Goal: Task Accomplishment & Management: Manage account settings

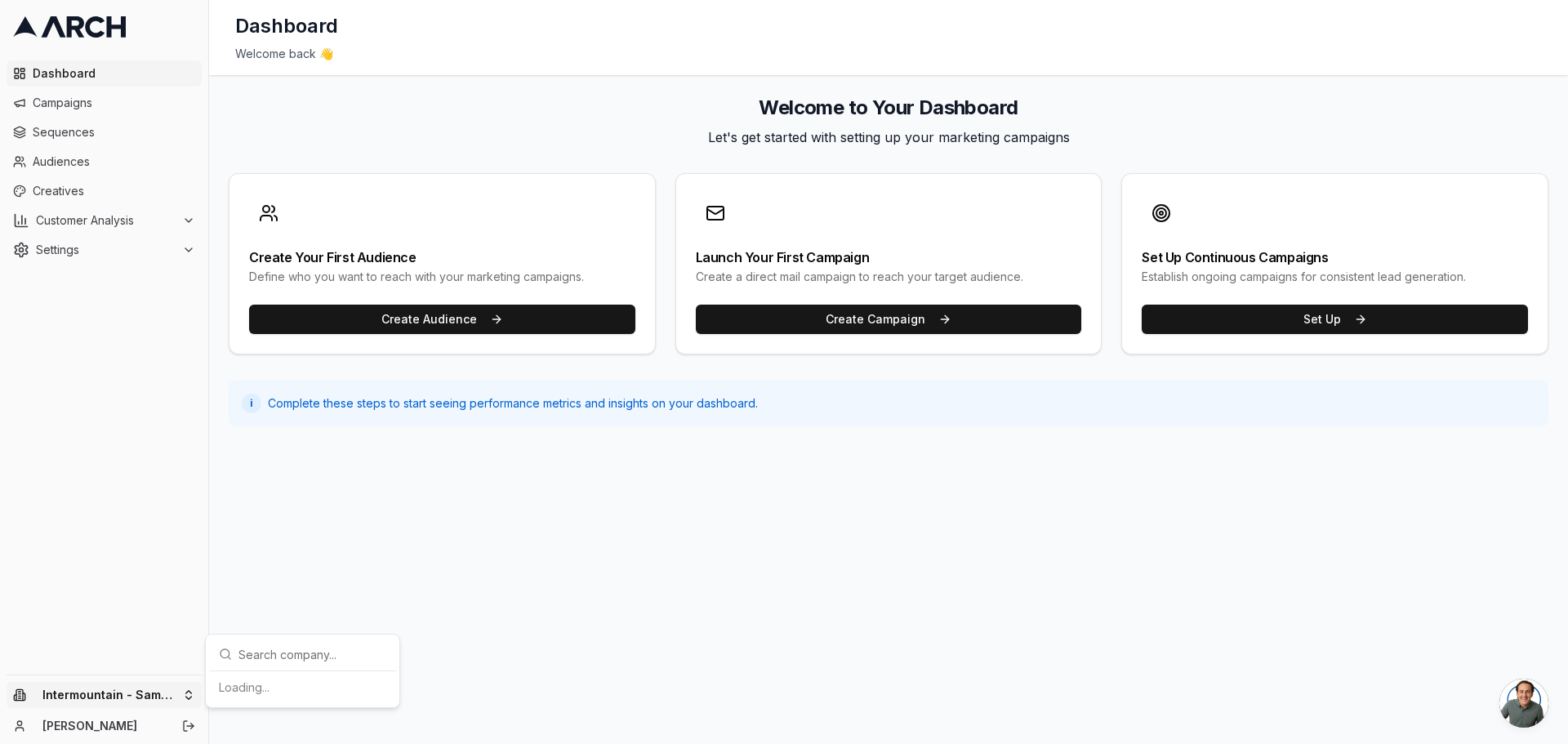
click at [102, 697] on html "Dashboard Campaigns Sequences Audiences Creatives Customer Analysis Settings In…" at bounding box center [784, 372] width 1568 height 744
click at [297, 674] on div "Intermountain - Superior Water & Air" at bounding box center [302, 679] width 181 height 42
click at [54, 129] on span "Sequences" at bounding box center [113, 132] width 163 height 16
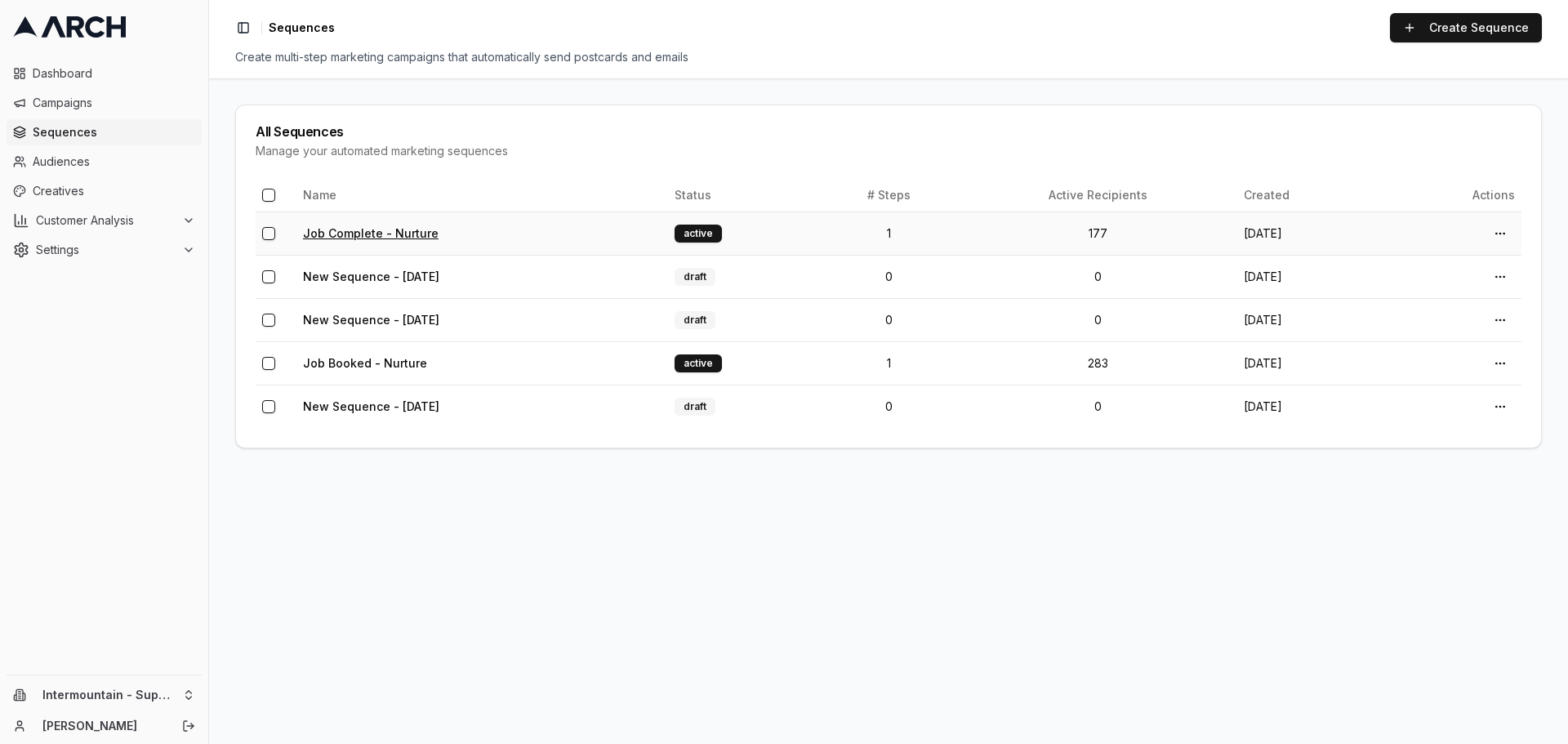
click at [422, 235] on link "Job Complete - Nurture" at bounding box center [370, 233] width 136 height 13
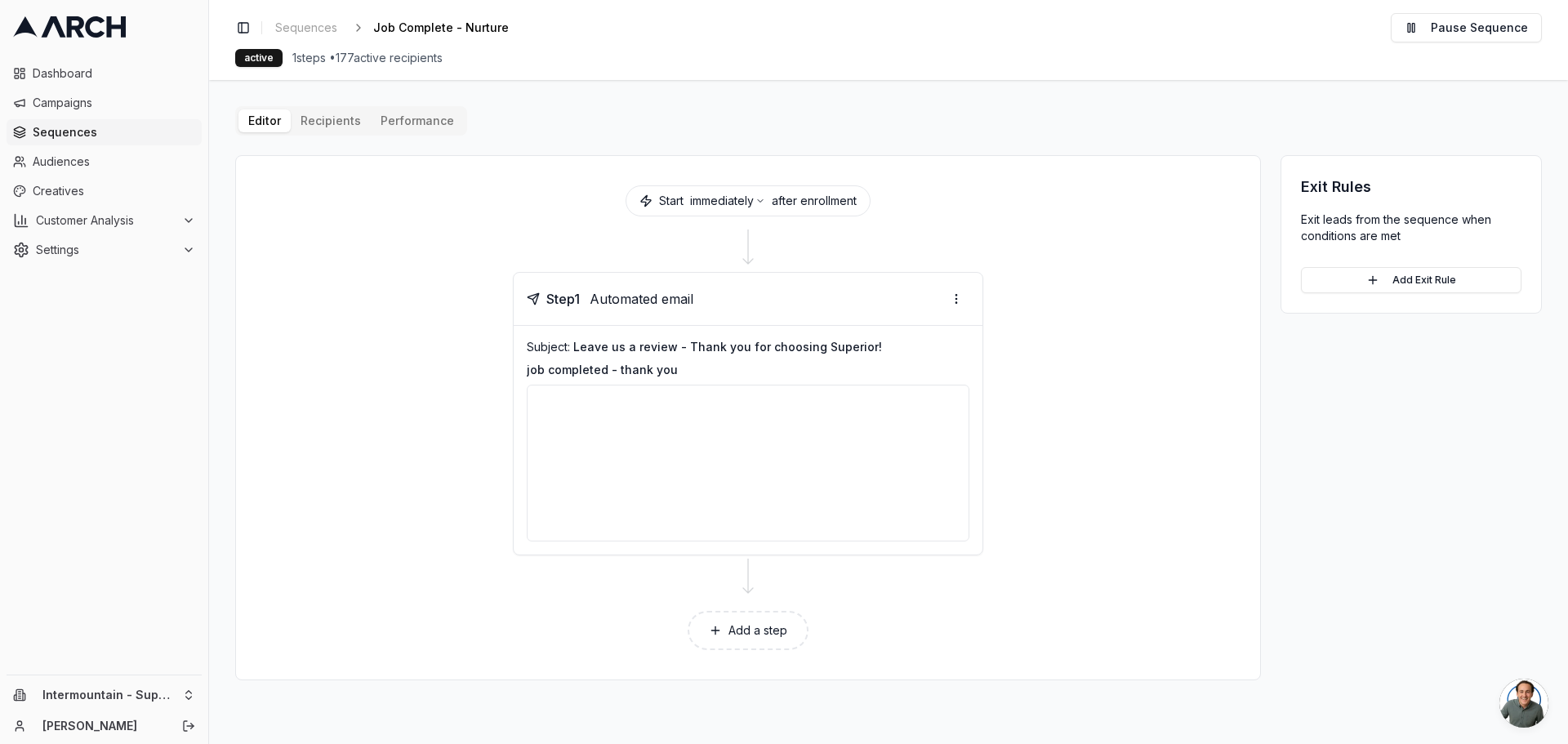
click at [666, 430] on div at bounding box center [748, 463] width 443 height 157
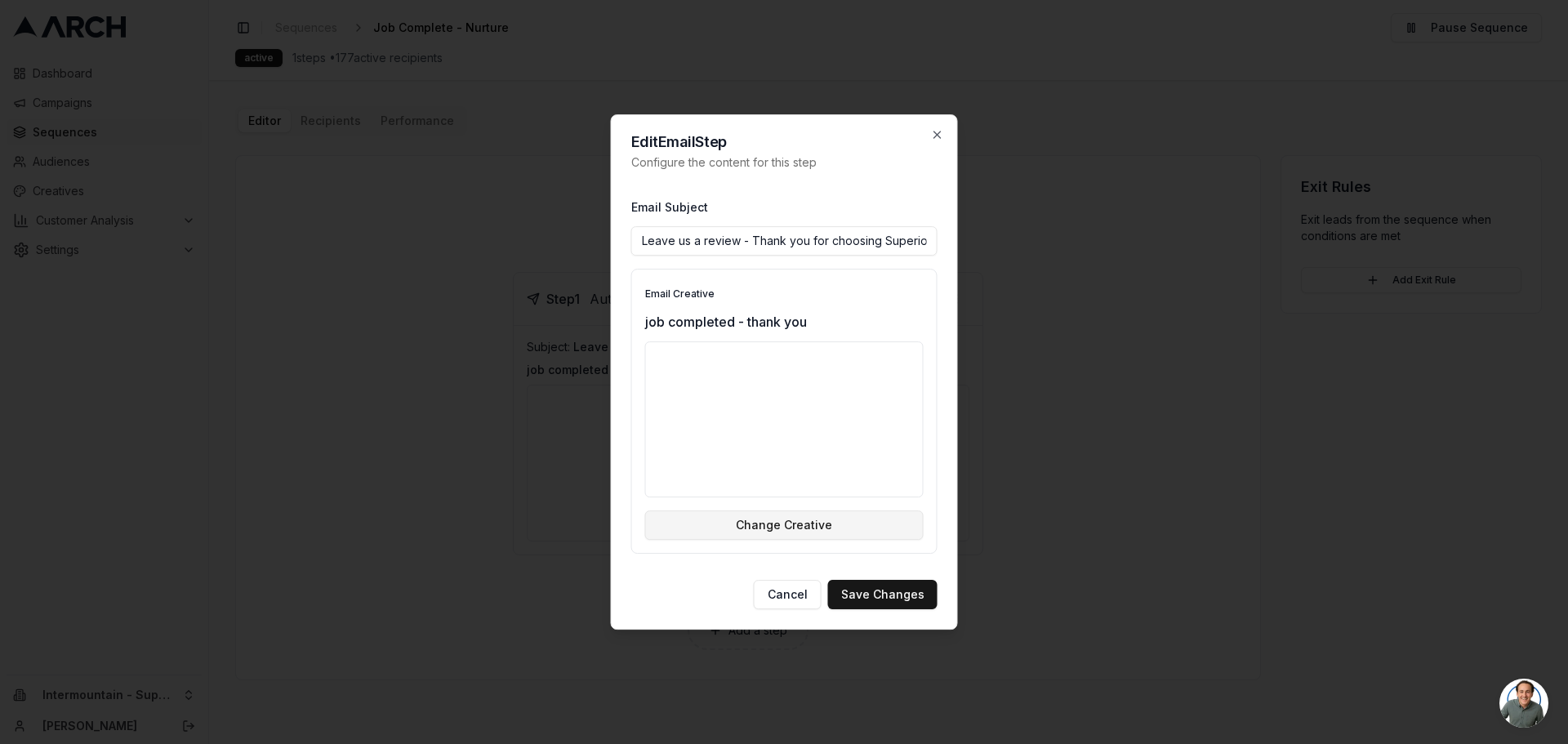
click at [799, 530] on button "Change Creative" at bounding box center [784, 525] width 279 height 30
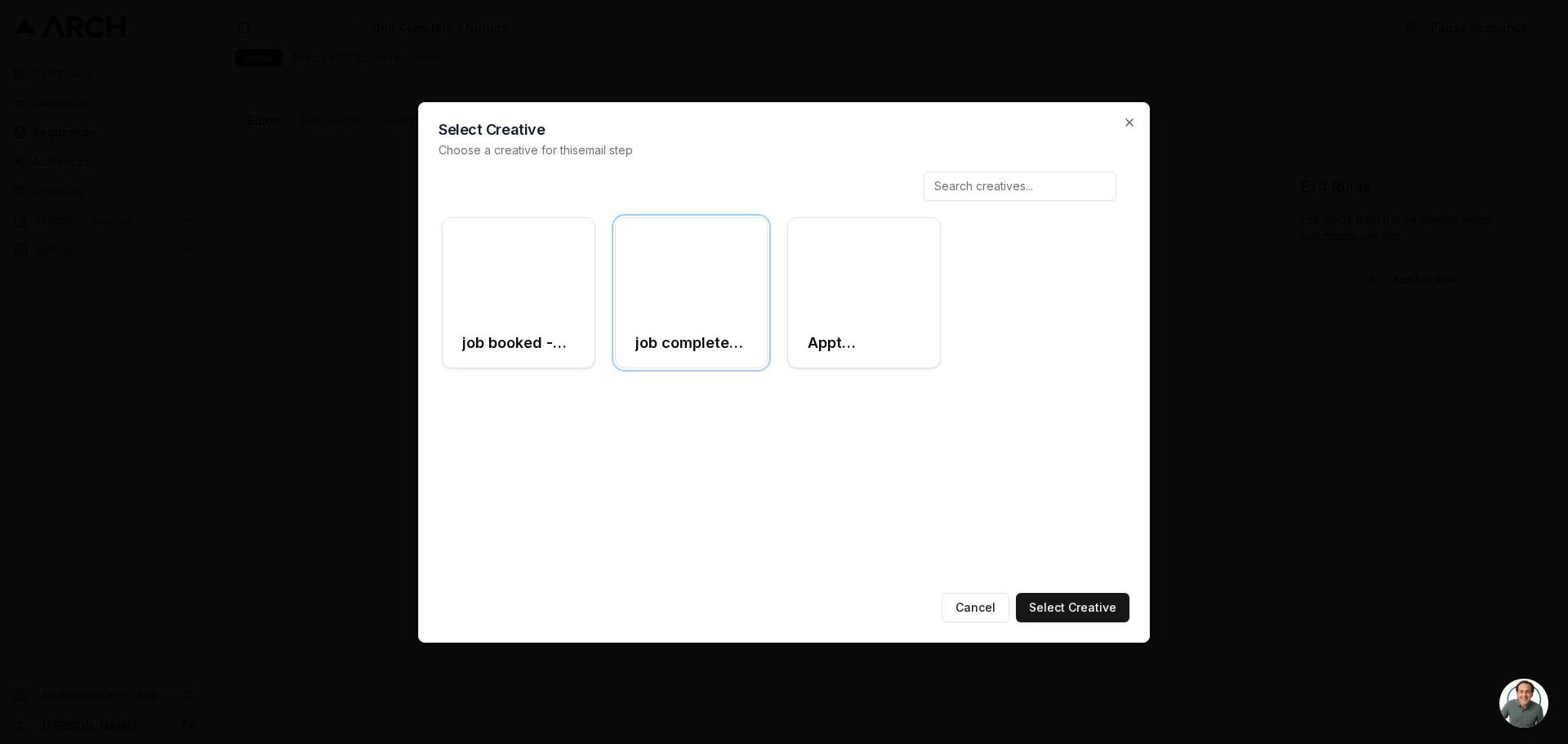
click at [1137, 119] on div "Select Creative Choose a creative for this email step job booked - thank you jo…" at bounding box center [784, 373] width 731 height 541
click at [1134, 121] on icon "button" at bounding box center [1129, 122] width 13 height 13
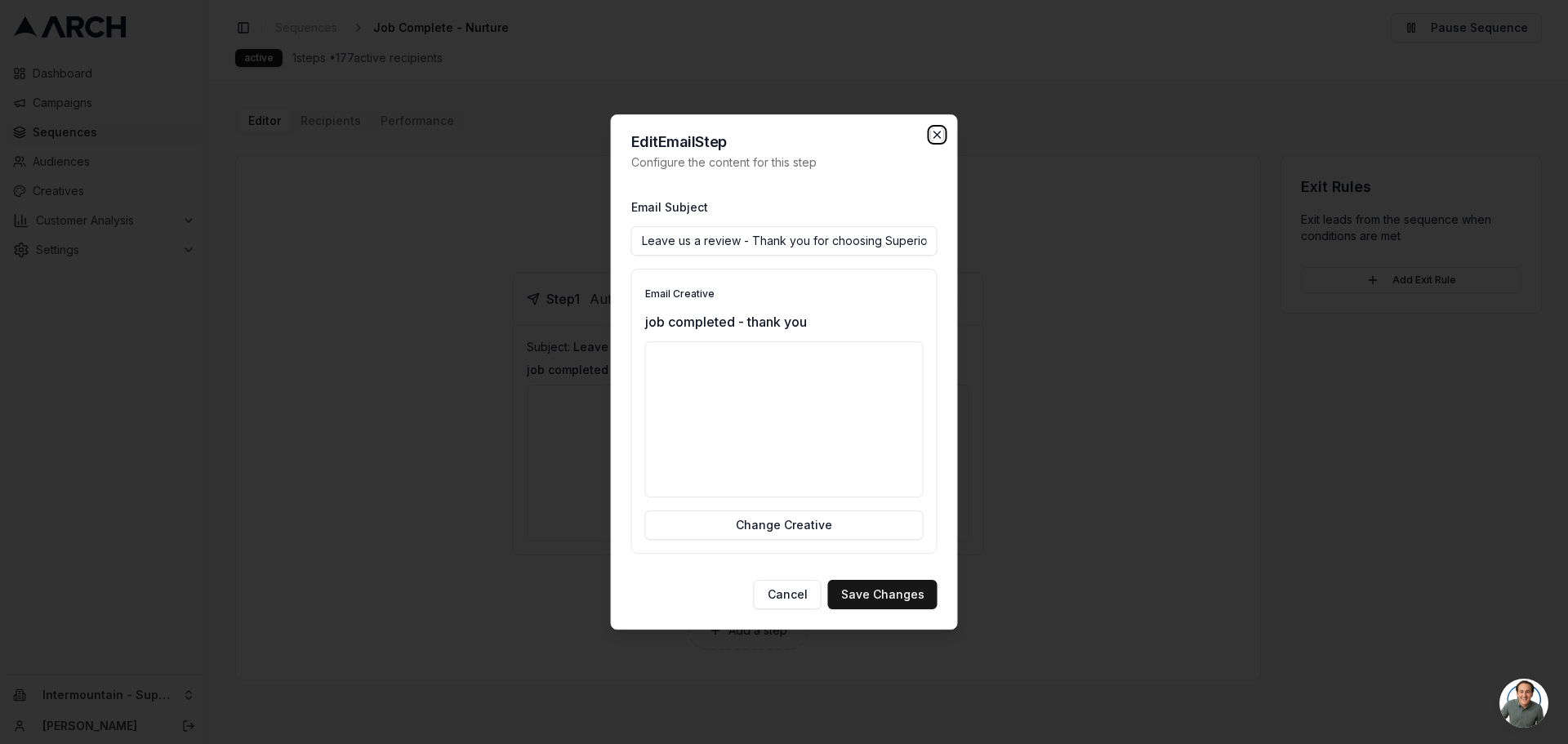
click at [935, 138] on icon "button" at bounding box center [937, 135] width 13 height 13
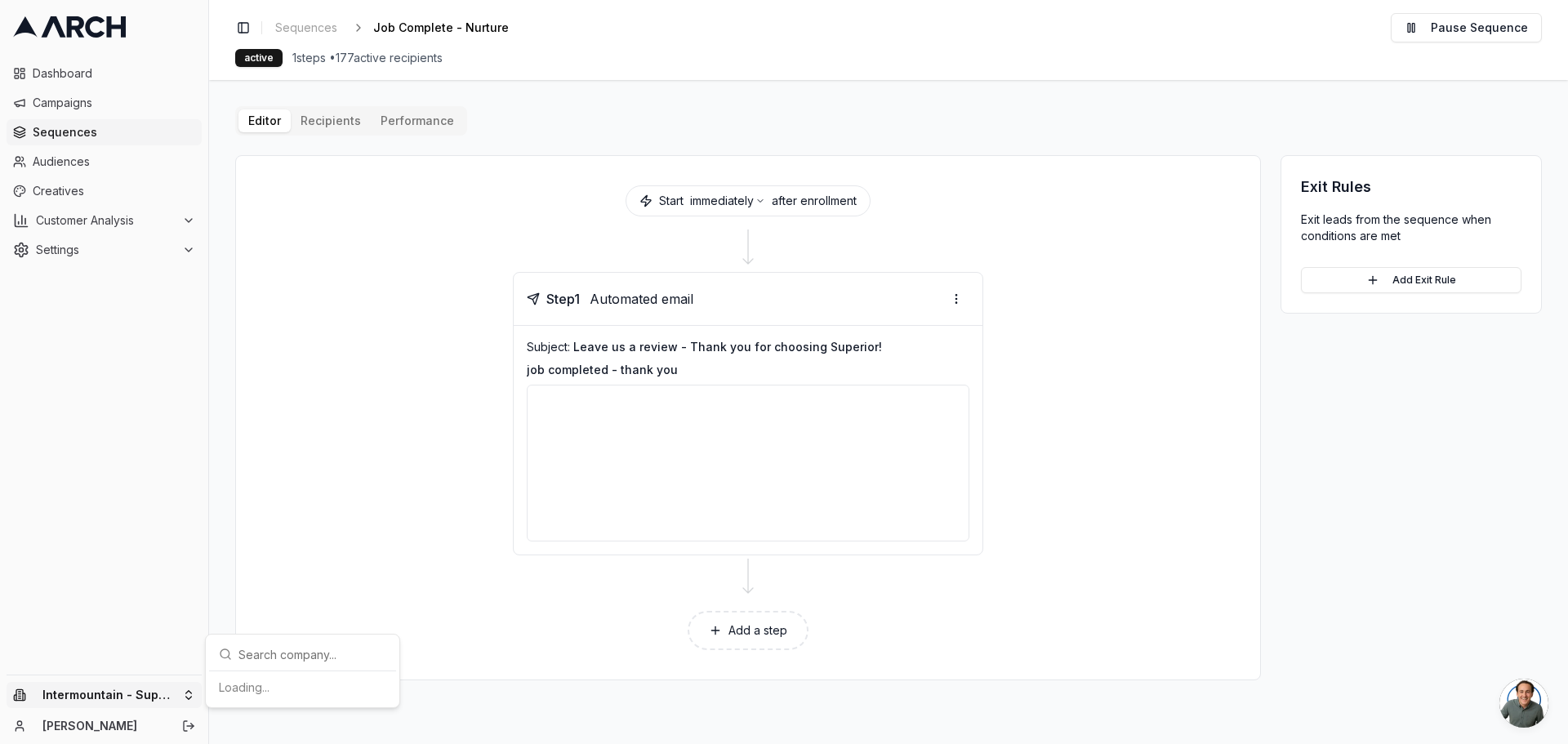
click at [69, 695] on html "Dashboard Campaigns Sequences Audiences Creatives Customer Analysis Settings In…" at bounding box center [784, 372] width 1568 height 744
click at [246, 652] on div "Intermountain - Same Day" at bounding box center [302, 644] width 181 height 26
click at [722, 638] on button "Add a step" at bounding box center [748, 631] width 121 height 40
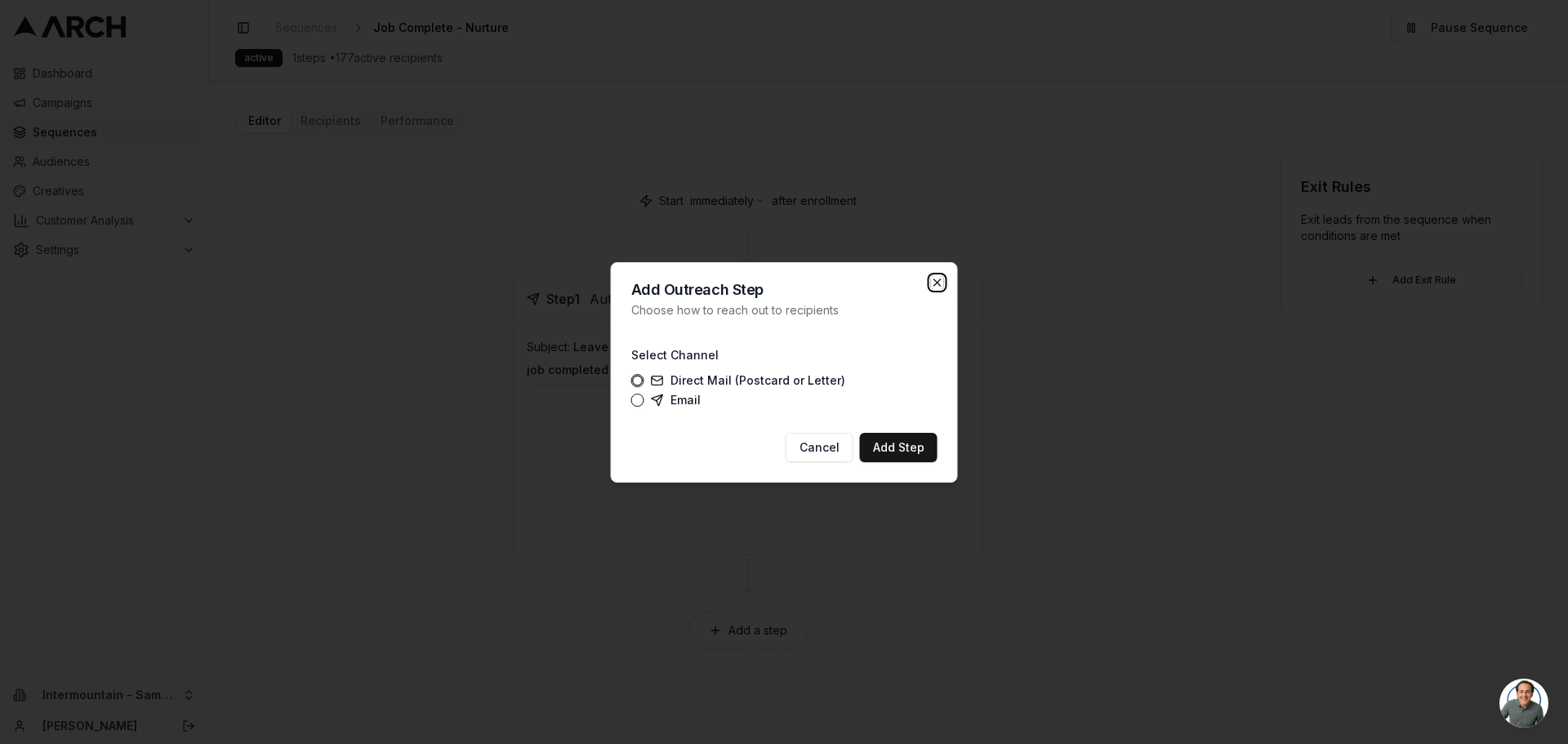
click at [935, 281] on icon "button" at bounding box center [937, 282] width 13 height 13
